Goal: Information Seeking & Learning: Find specific page/section

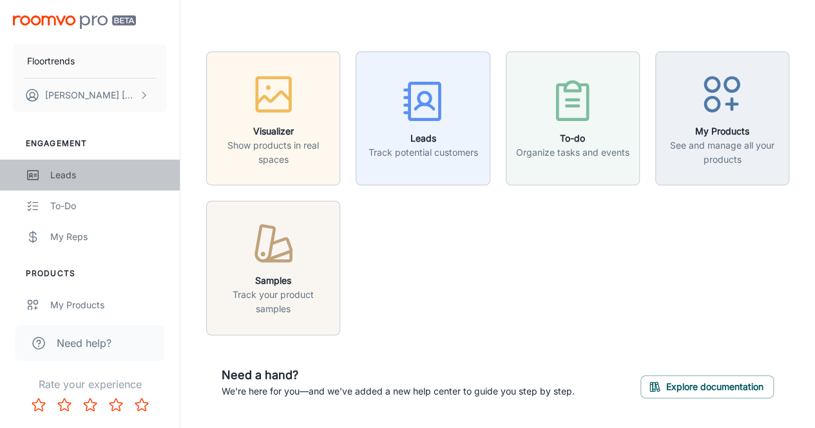
click at [80, 184] on link "Leads" at bounding box center [90, 175] width 180 height 31
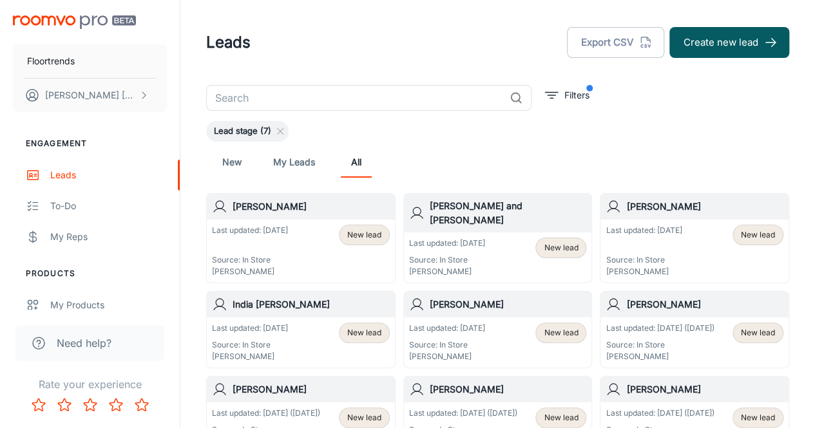
click at [280, 109] on input "text" at bounding box center [355, 98] width 298 height 26
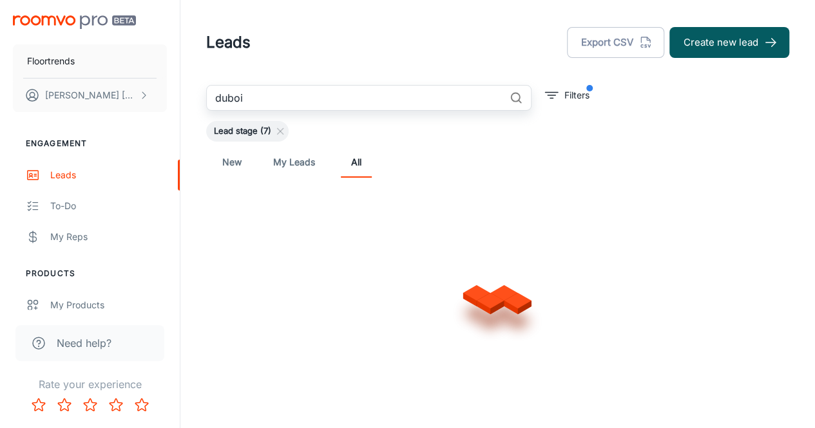
type input "dubois"
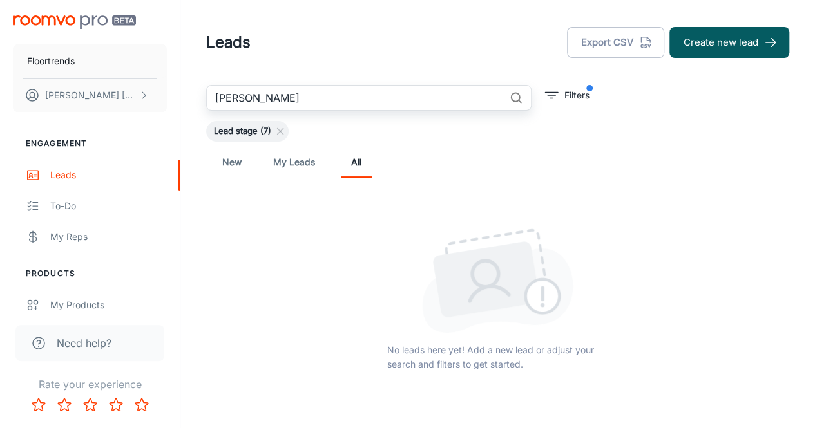
drag, startPoint x: 288, startPoint y: 99, endPoint x: 0, endPoint y: 64, distance: 290.0
click at [21, 81] on div "Floortrends Adam Arscott Engagement Leads To-do My Reps Products My Products Su…" at bounding box center [407, 250] width 815 height 501
type input "d"
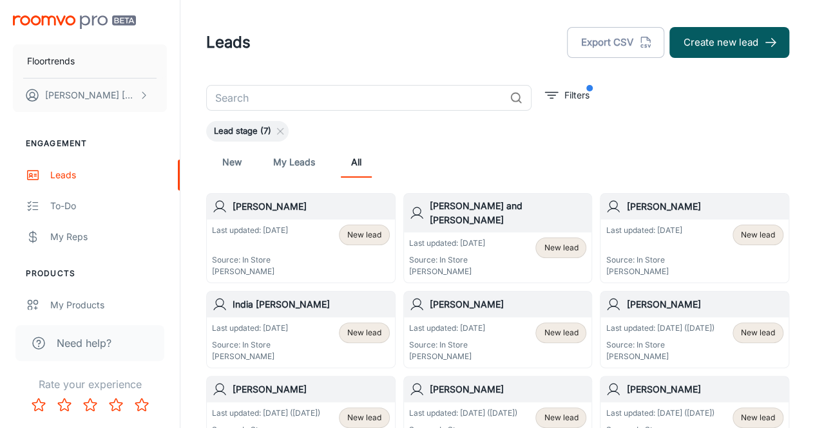
click at [228, 128] on span "Lead stage (7)" at bounding box center [242, 131] width 73 height 13
click at [282, 131] on icon at bounding box center [280, 131] width 10 height 10
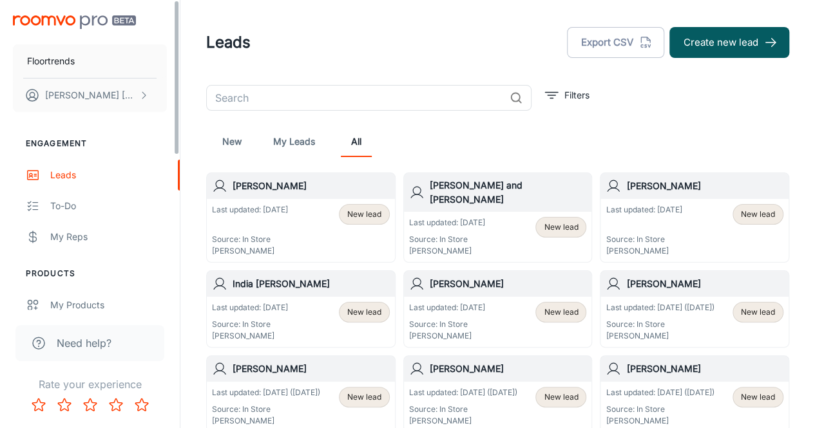
click at [286, 98] on input "text" at bounding box center [355, 98] width 298 height 26
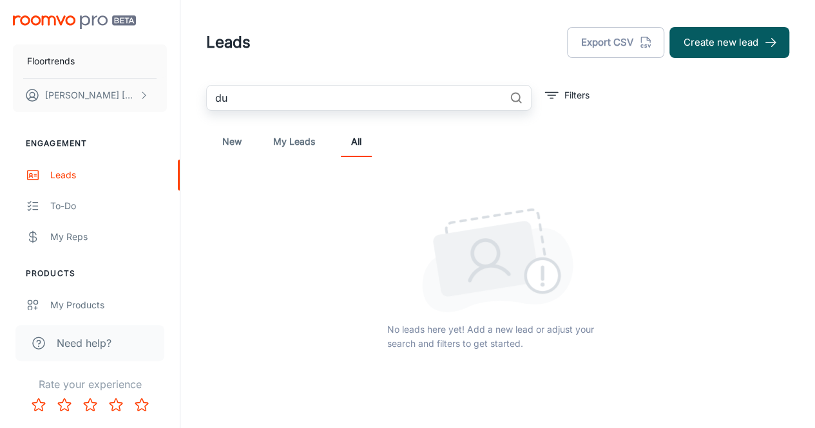
type input "d"
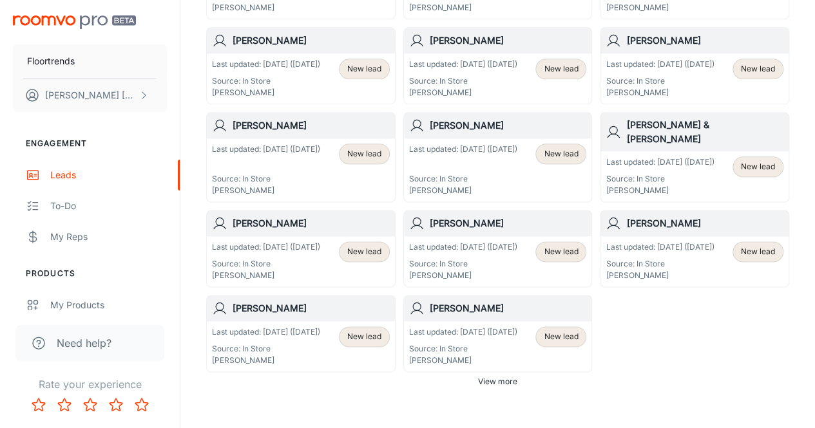
scroll to position [779, 0]
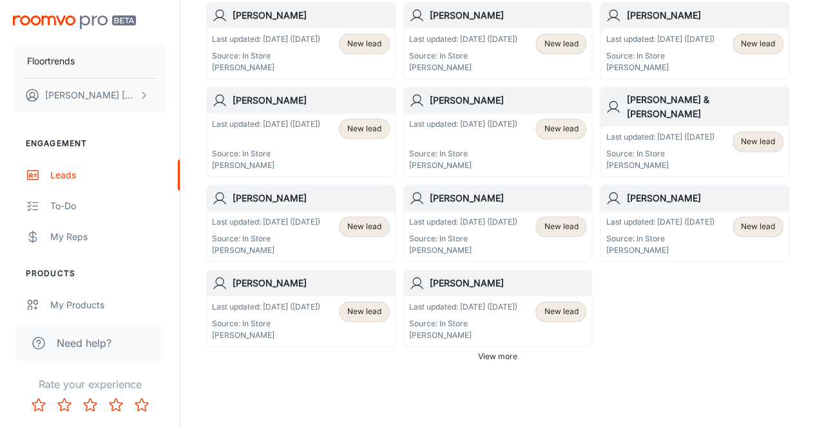
click at [501, 351] on span "View more" at bounding box center [497, 357] width 39 height 12
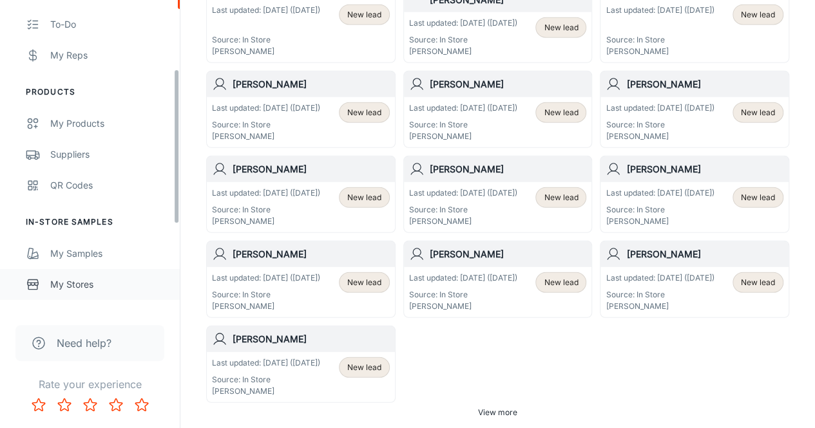
scroll to position [258, 0]
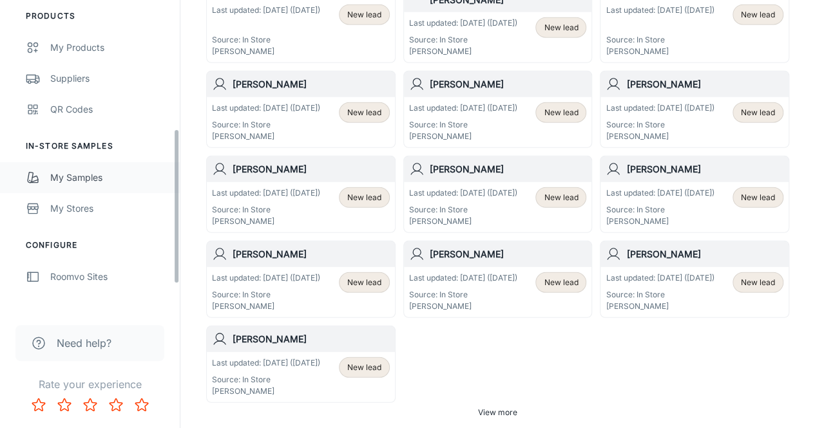
click at [105, 171] on div "My Samples" at bounding box center [108, 178] width 117 height 14
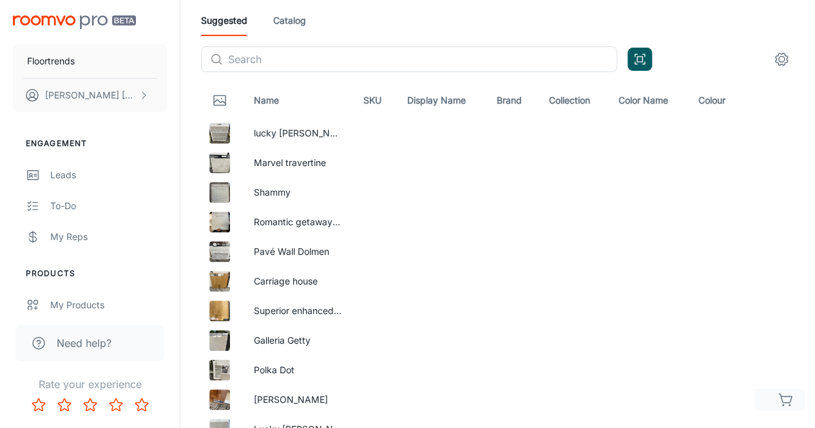
scroll to position [193, 0]
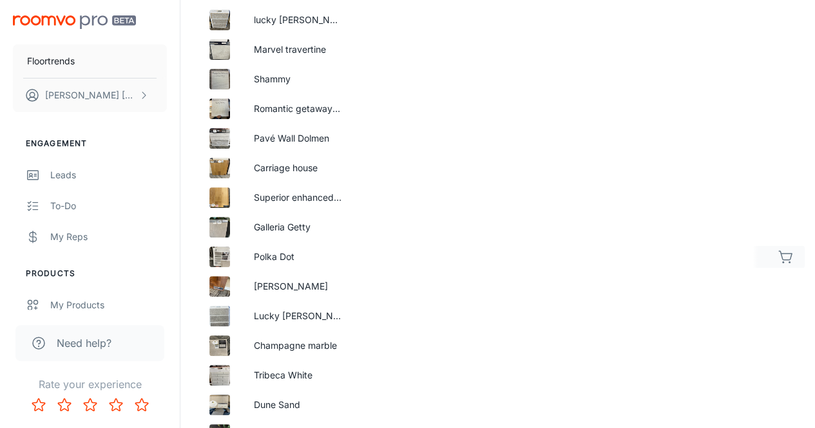
click at [222, 252] on img at bounding box center [219, 257] width 21 height 21
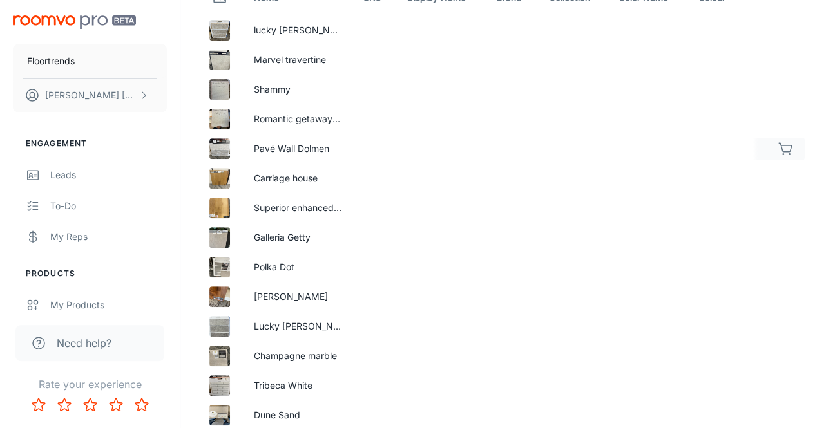
scroll to position [0, 0]
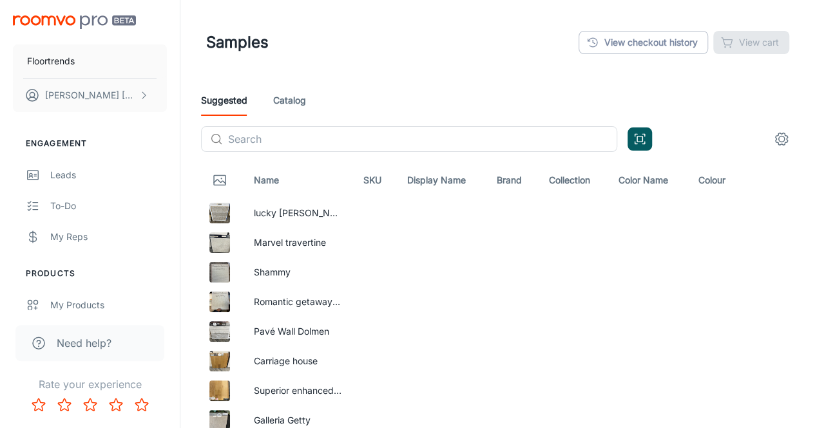
click at [281, 88] on link "Catalog" at bounding box center [289, 100] width 33 height 31
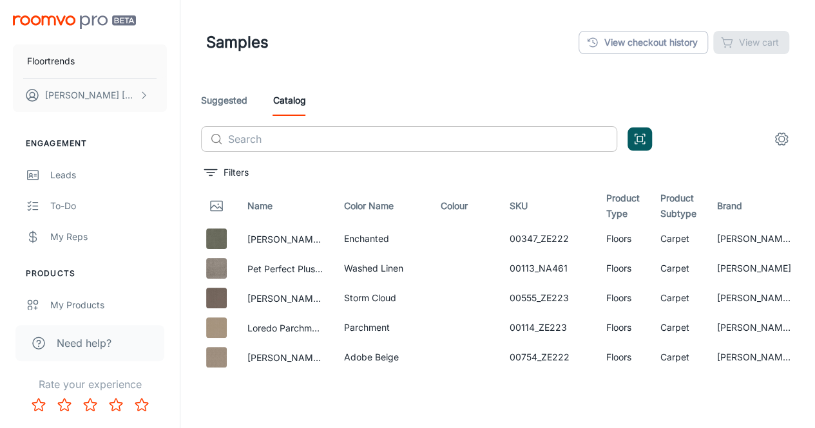
click at [262, 141] on input "text" at bounding box center [422, 139] width 389 height 26
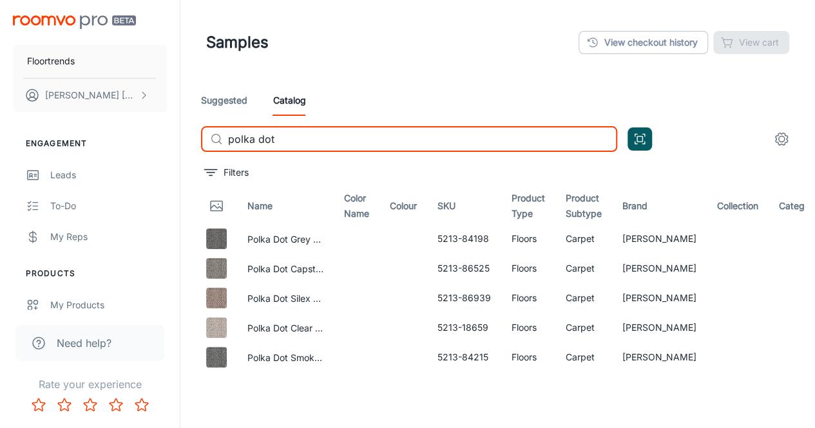
type input "polka dot"
click at [223, 102] on link "Suggested" at bounding box center [224, 100] width 46 height 31
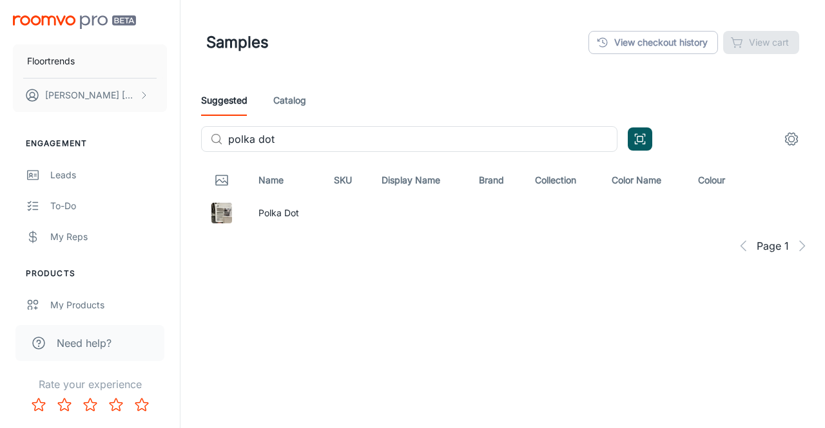
drag, startPoint x: 182, startPoint y: 138, endPoint x: 0, endPoint y: 64, distance: 196.8
click at [58, 115] on div "Floortrends Adam Arscott Engagement Leads To-do My Reps Products My Products Su…" at bounding box center [412, 193] width 825 height 386
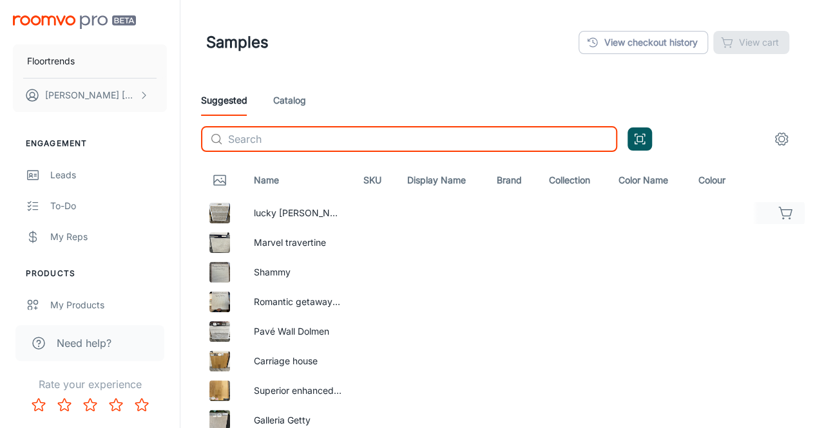
click at [285, 209] on td "lucky [PERSON_NAME]" at bounding box center [298, 213] width 110 height 30
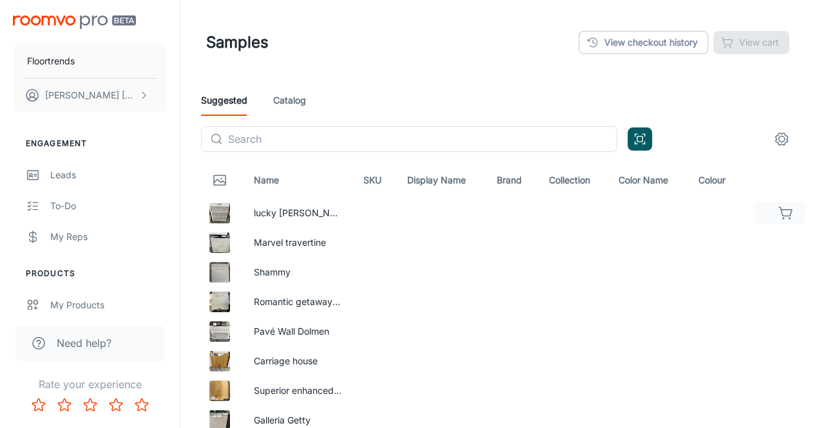
click at [224, 215] on img at bounding box center [219, 213] width 21 height 21
click at [777, 213] on button "button" at bounding box center [786, 213] width 22 height 22
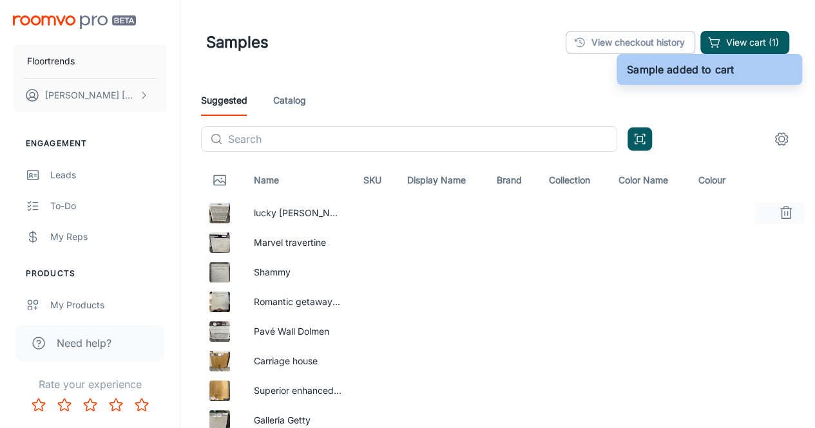
click at [776, 213] on button "button" at bounding box center [786, 213] width 22 height 22
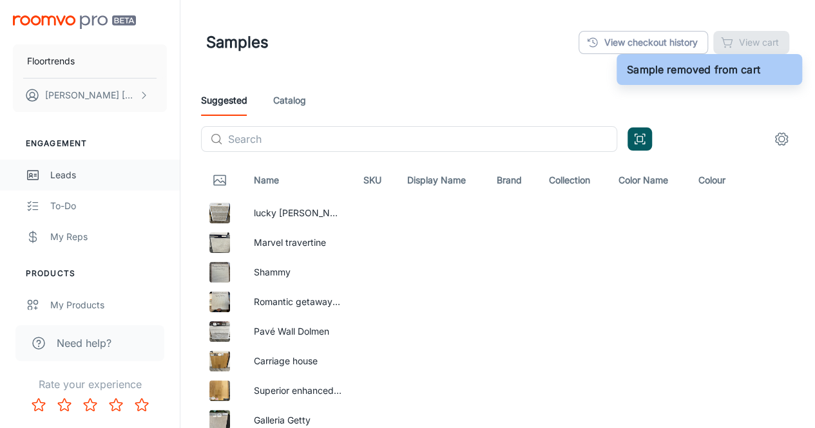
click at [77, 170] on div "Leads" at bounding box center [108, 175] width 117 height 14
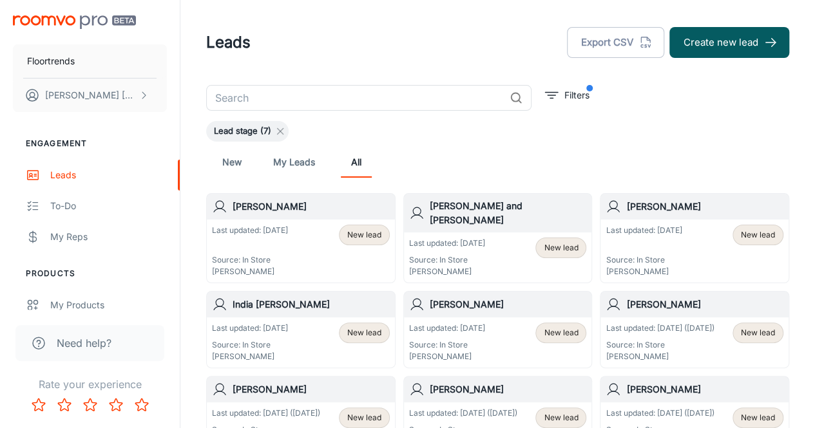
click at [282, 129] on line at bounding box center [281, 132] width 6 height 6
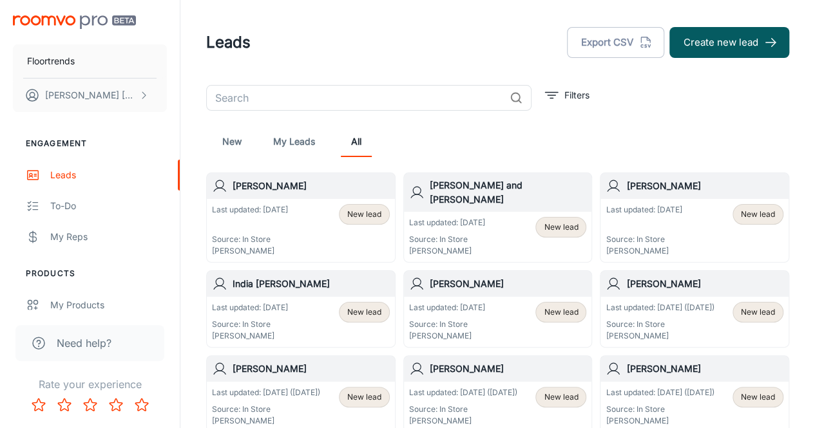
click at [303, 234] on div "Last updated: Today Source: In Store Addie Hart New lead" at bounding box center [301, 230] width 178 height 53
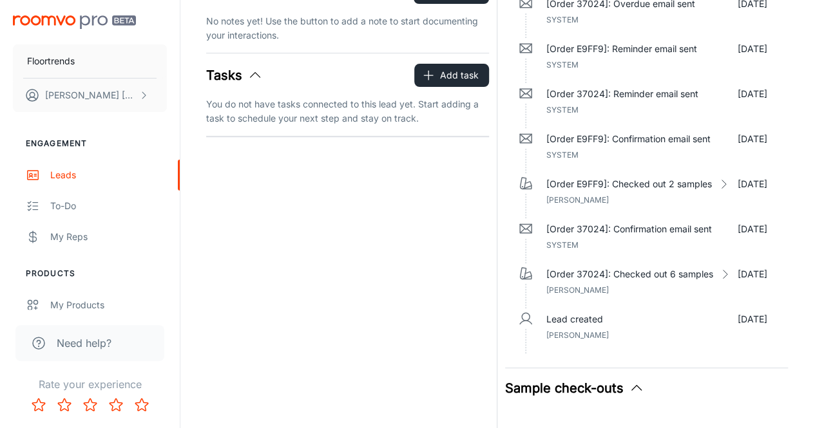
scroll to position [129, 0]
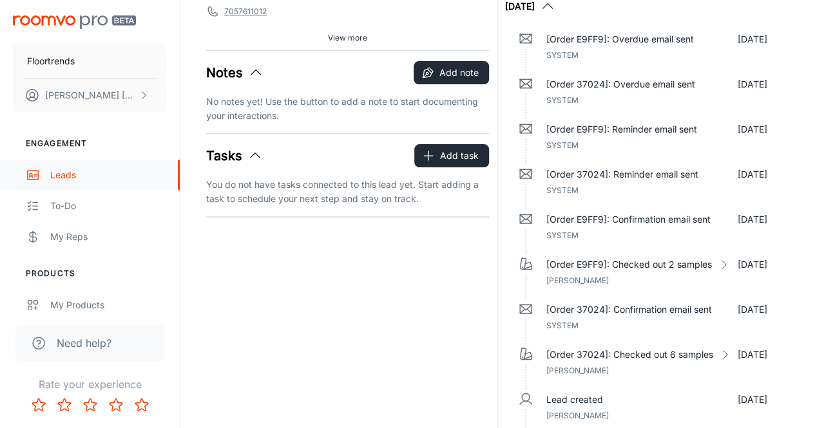
click at [73, 175] on div "Leads" at bounding box center [108, 175] width 117 height 14
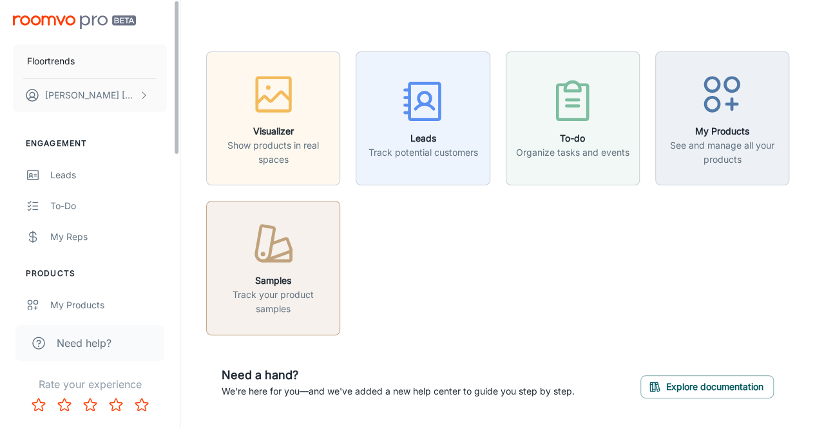
click at [237, 267] on div "button" at bounding box center [273, 246] width 117 height 53
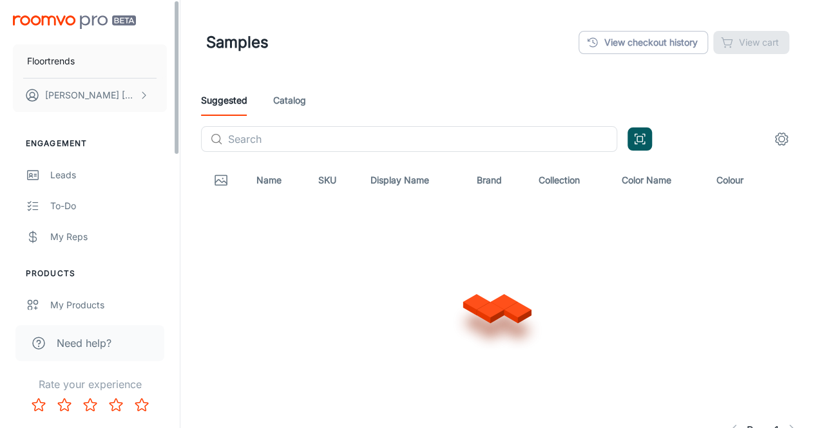
click at [59, 157] on ul "Engagement Leads To-do My Reps" at bounding box center [90, 195] width 180 height 115
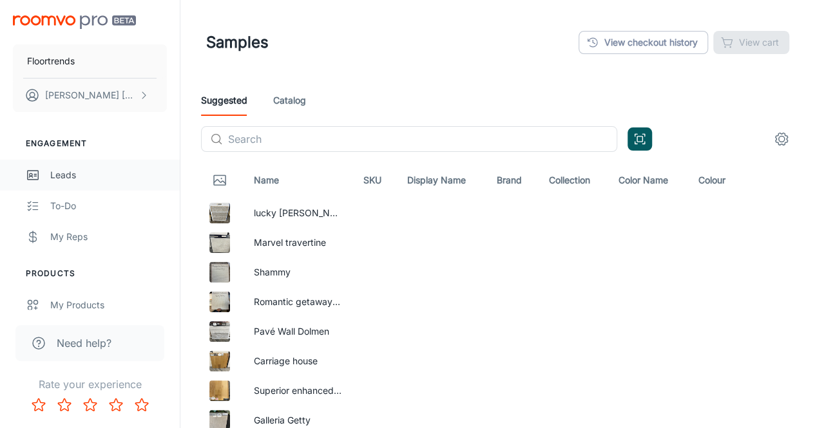
click at [61, 171] on div "Leads" at bounding box center [108, 175] width 117 height 14
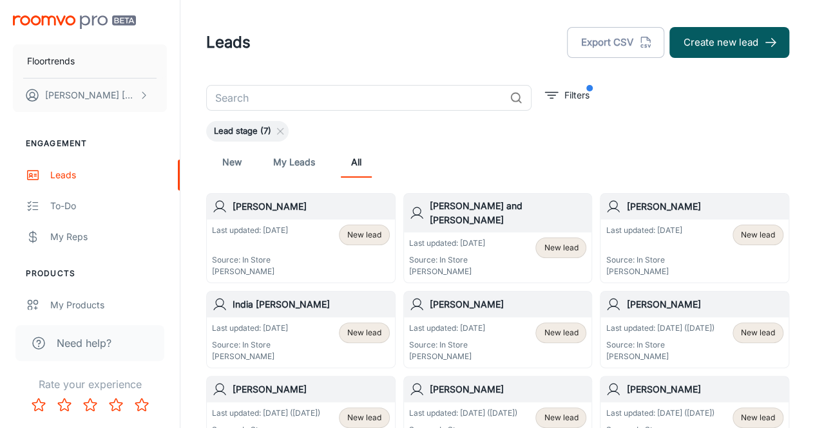
click at [281, 138] on div "Lead stage (7)" at bounding box center [247, 131] width 82 height 21
click at [280, 131] on line at bounding box center [281, 132] width 6 height 6
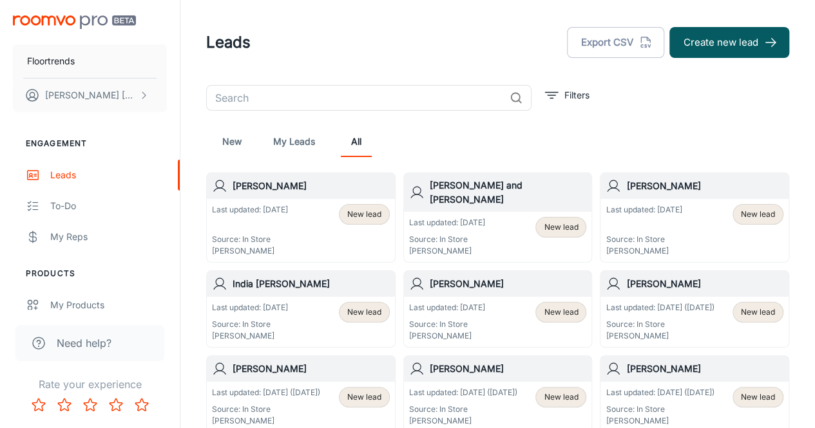
click at [303, 97] on input "text" at bounding box center [355, 98] width 298 height 26
type input "s"
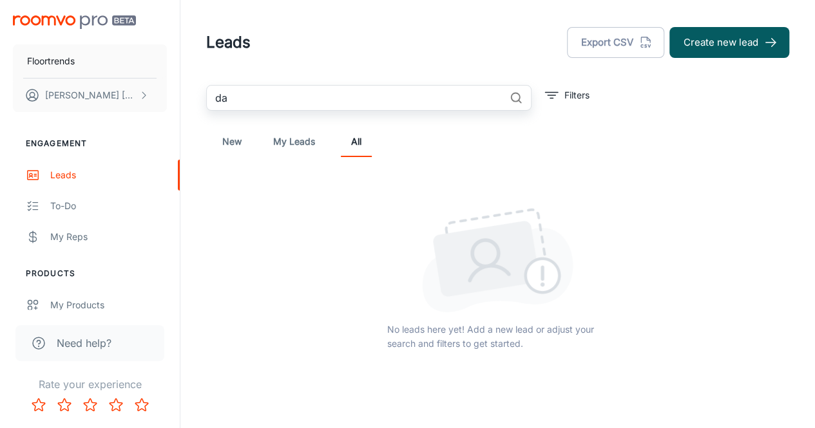
type input "d"
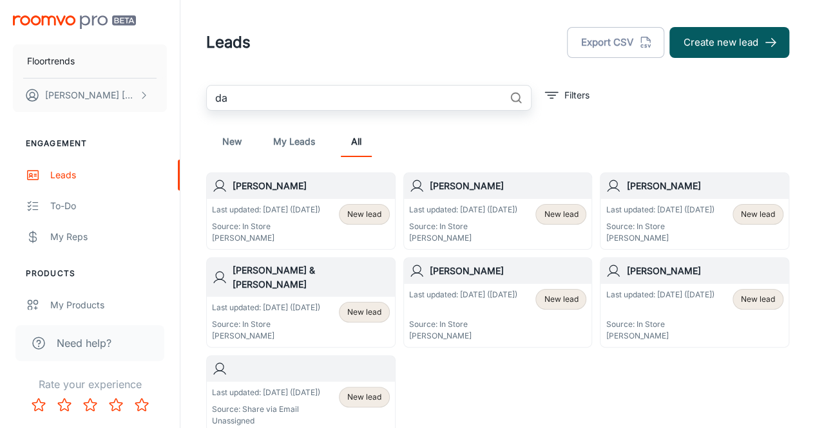
type input "d"
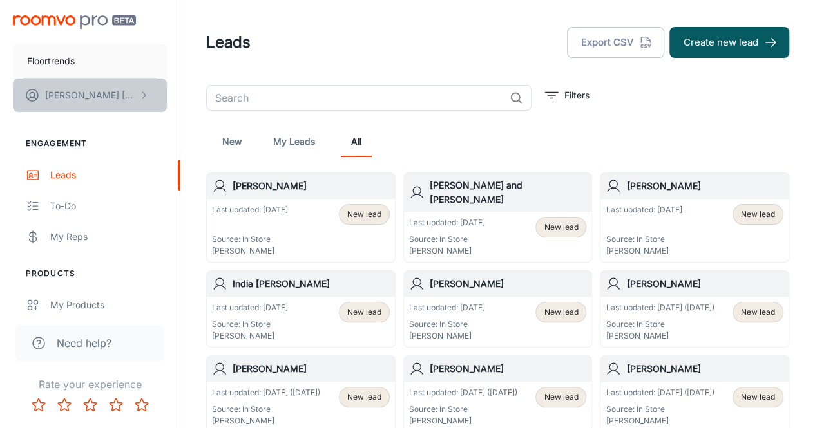
click at [67, 92] on p "[PERSON_NAME]" at bounding box center [90, 95] width 91 height 14
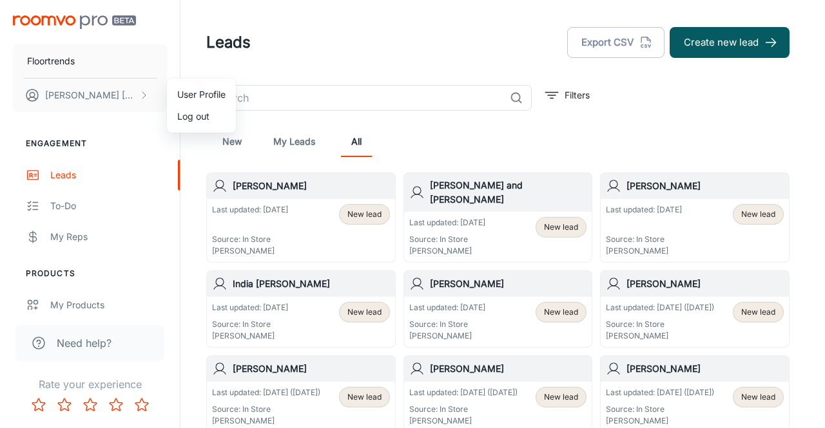
click at [64, 73] on div at bounding box center [412, 214] width 825 height 428
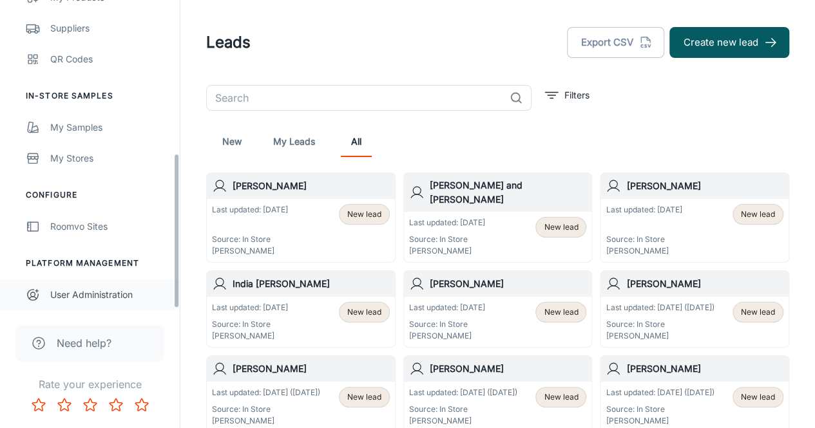
scroll to position [243, 0]
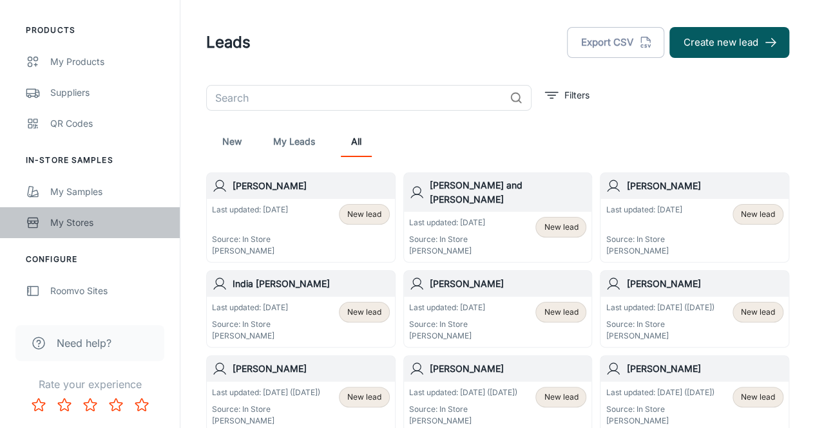
click at [99, 224] on div "My Stores" at bounding box center [108, 223] width 117 height 14
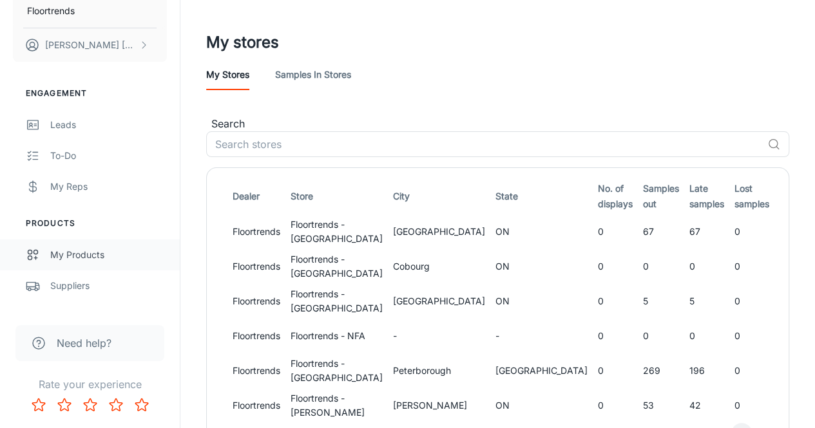
scroll to position [129, 0]
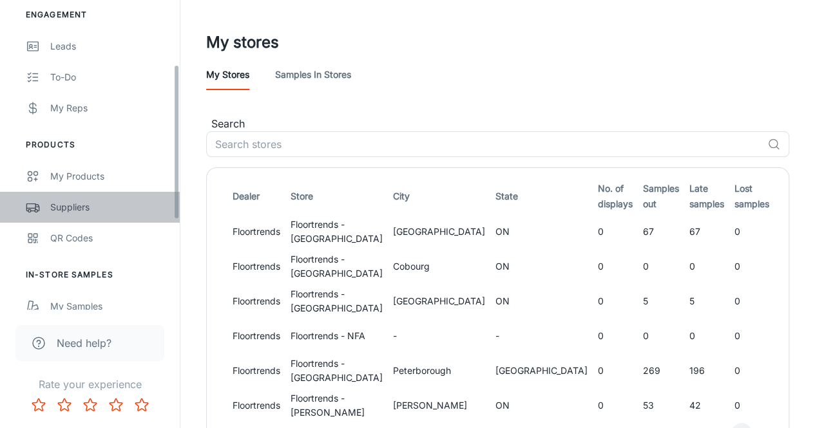
click at [82, 213] on div "Suppliers" at bounding box center [108, 207] width 117 height 14
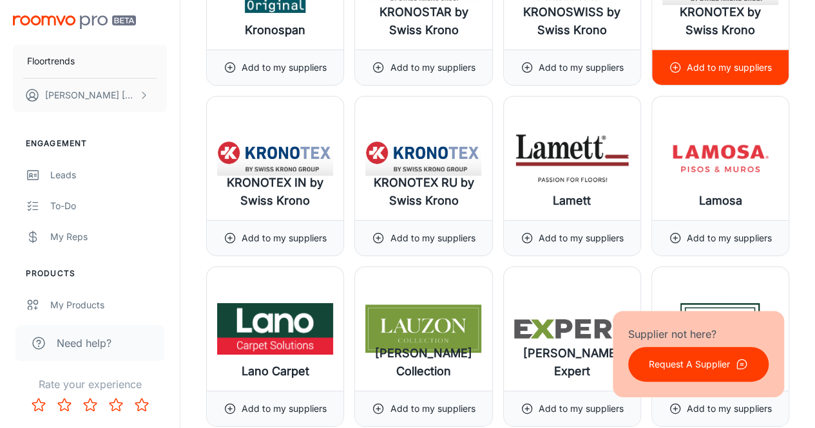
scroll to position [9534, 0]
